Goal: Information Seeking & Learning: Learn about a topic

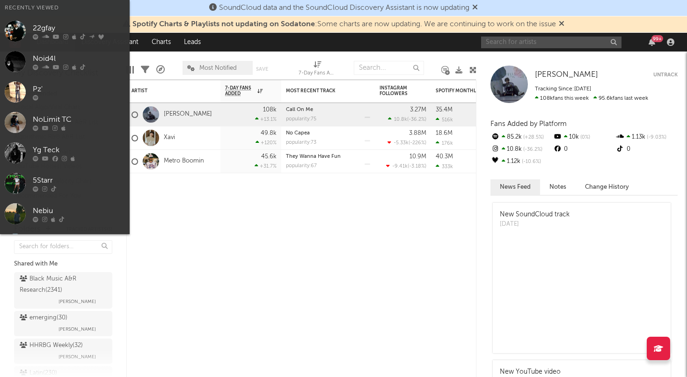
click at [546, 42] on input "text" at bounding box center [551, 43] width 140 height 12
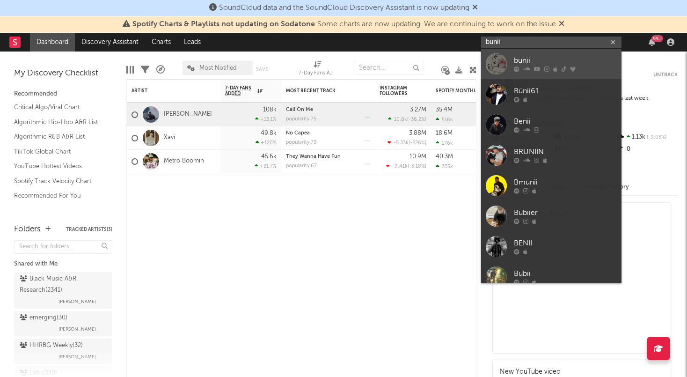
type input "bunii"
click at [536, 61] on div "bunii" at bounding box center [565, 60] width 103 height 11
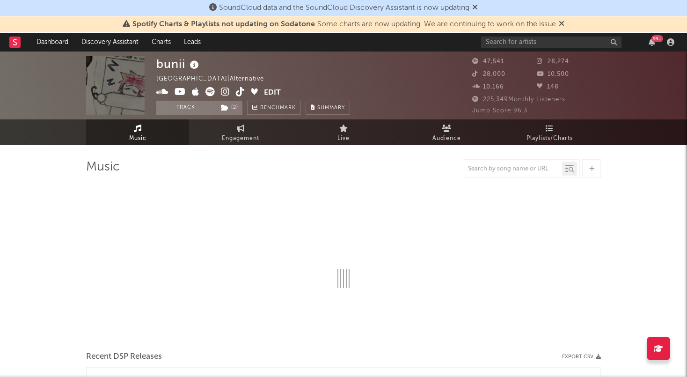
select select "6m"
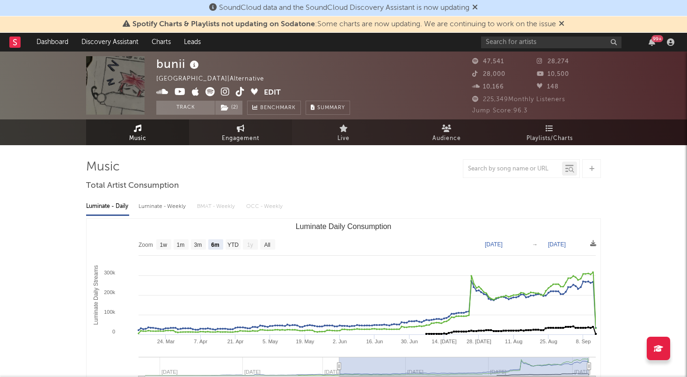
click at [248, 135] on span "Engagement" at bounding box center [240, 138] width 37 height 11
select select "1w"
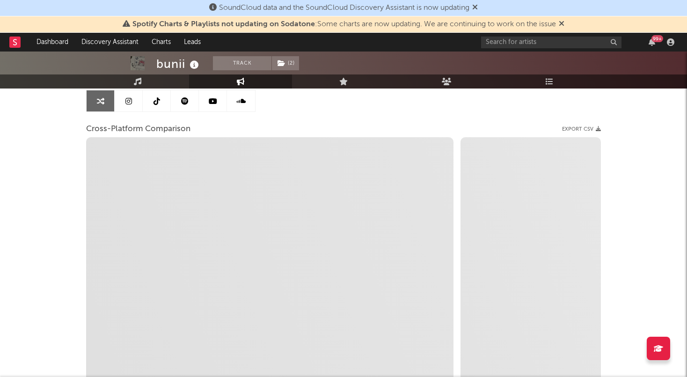
select select "1m"
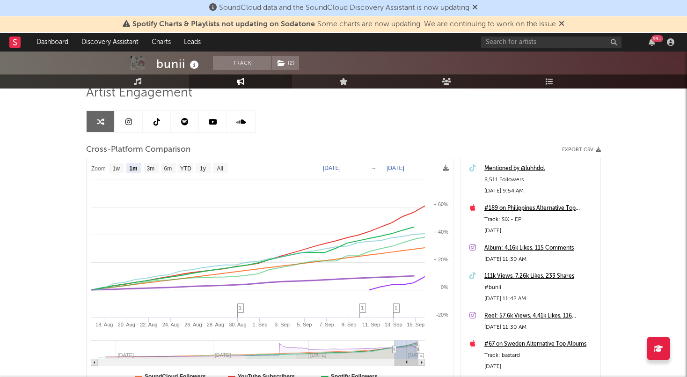
scroll to position [38, 0]
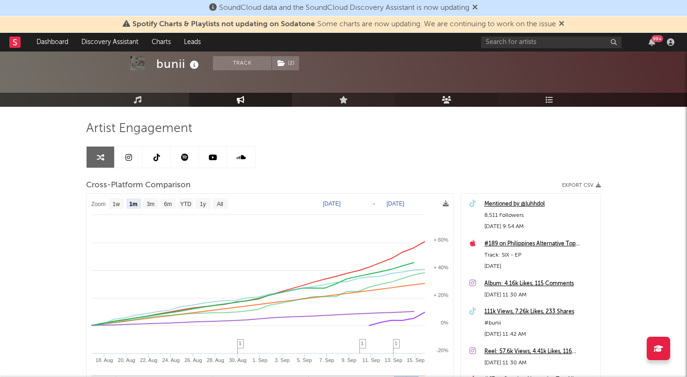
click at [456, 102] on link "Audience" at bounding box center [446, 100] width 103 height 14
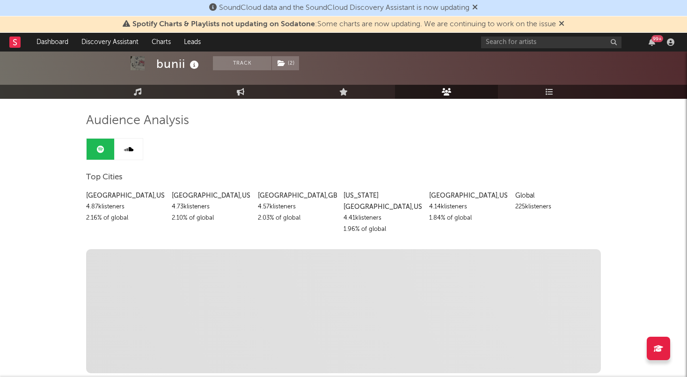
scroll to position [56, 0]
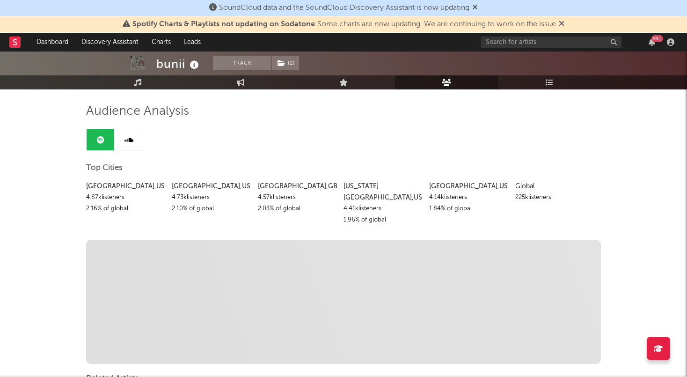
click at [125, 140] on icon at bounding box center [128, 139] width 9 height 7
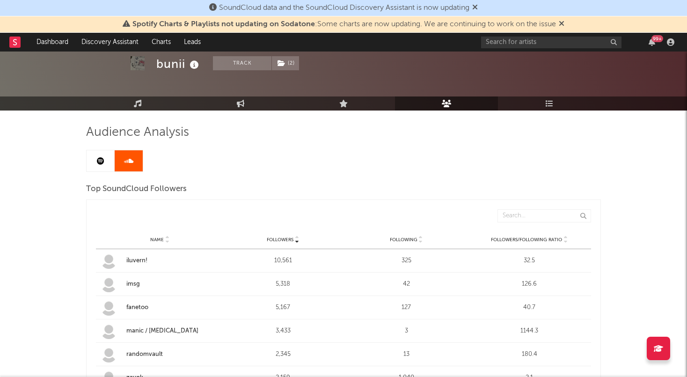
scroll to position [33, 0]
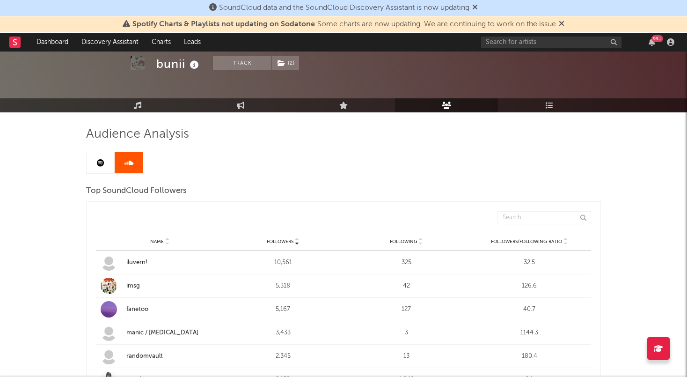
click at [106, 157] on link at bounding box center [101, 162] width 28 height 21
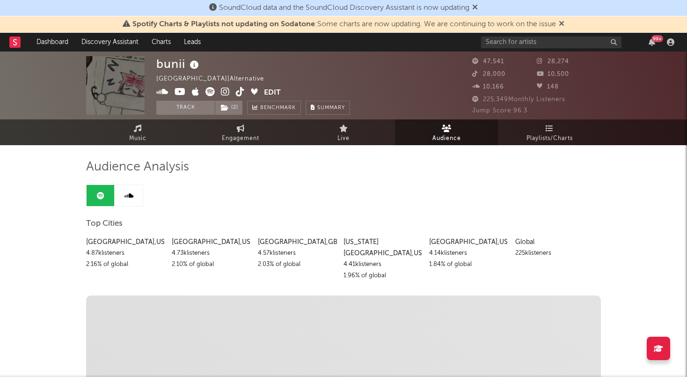
click at [433, 138] on span "Audience" at bounding box center [447, 138] width 29 height 11
click at [358, 140] on link "Live" at bounding box center [343, 132] width 103 height 26
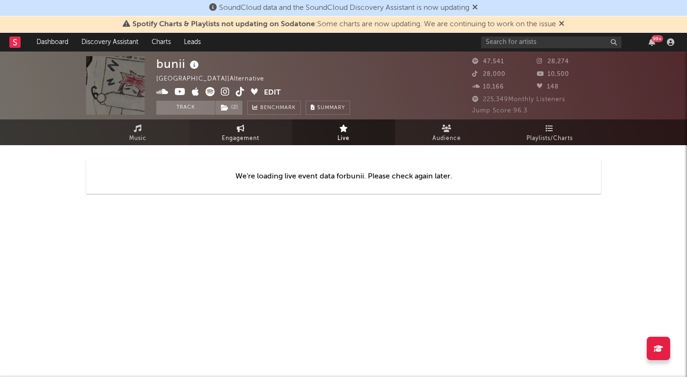
click at [277, 138] on link "Engagement" at bounding box center [240, 132] width 103 height 26
select select "1w"
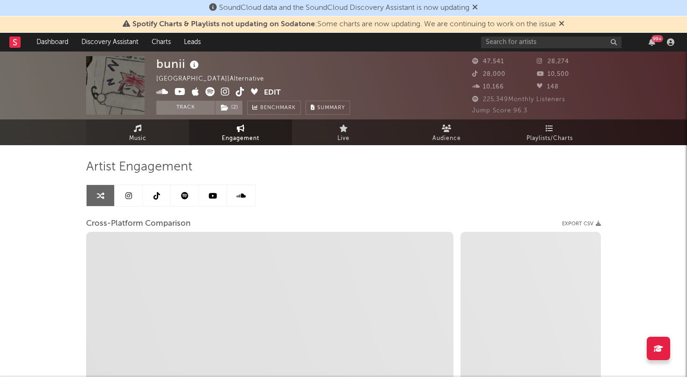
select select "1m"
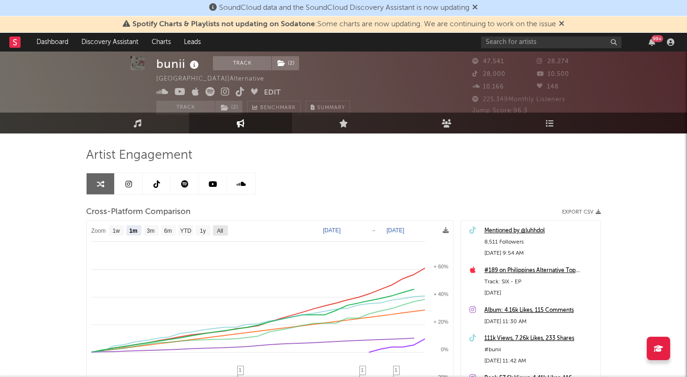
scroll to position [22, 0]
